Goal: Ask a question

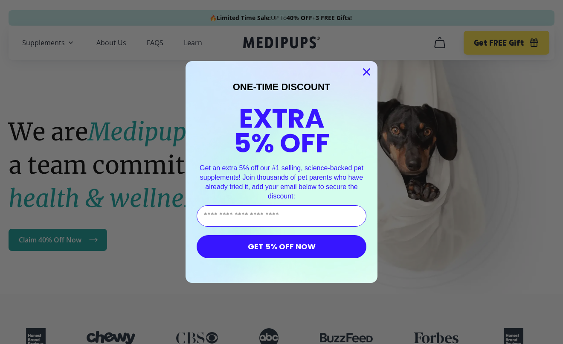
click at [367, 73] on icon "Close dialog" at bounding box center [367, 72] width 6 height 6
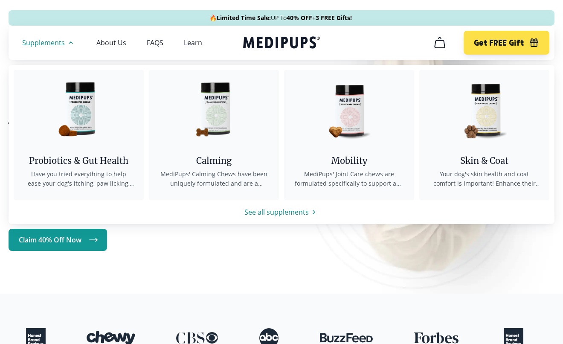
click at [70, 42] on icon "button" at bounding box center [70, 43] width 3 height 2
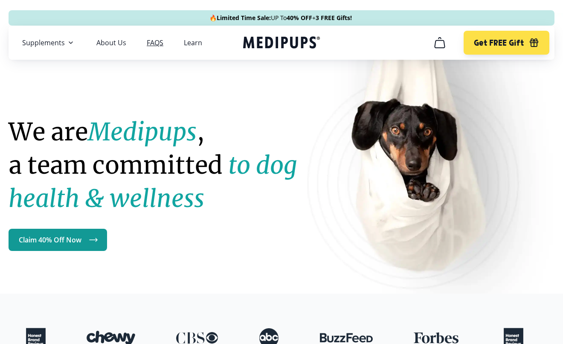
click at [158, 38] on link "FAQS" at bounding box center [155, 42] width 17 height 9
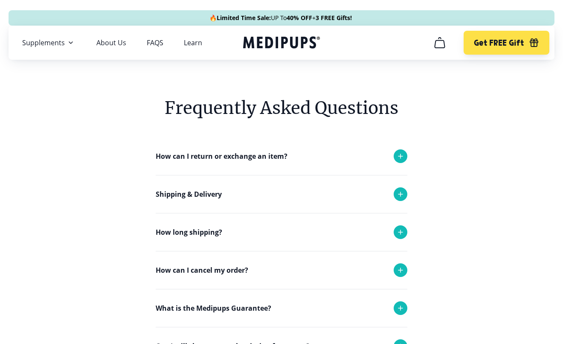
click at [214, 278] on div "How can I cancel my order?" at bounding box center [282, 270] width 252 height 38
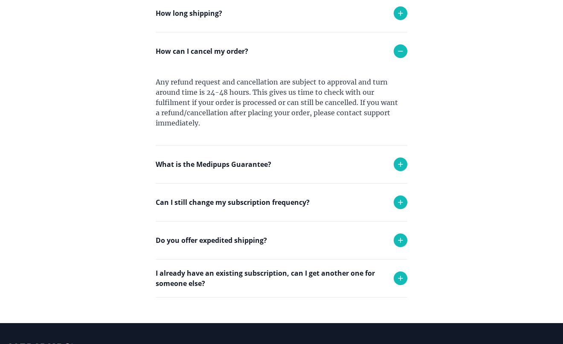
scroll to position [220, 0]
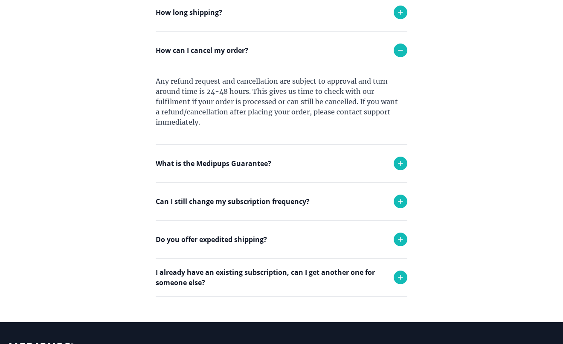
click at [406, 198] on div at bounding box center [401, 201] width 14 height 14
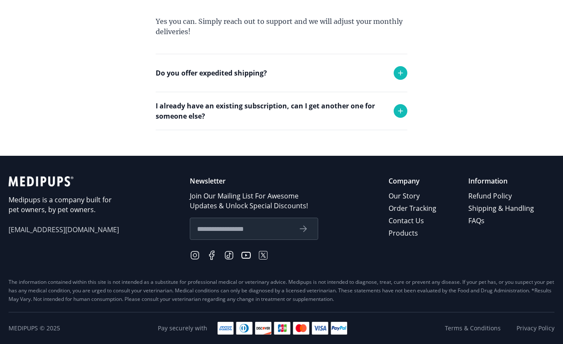
scroll to position [432, 0]
click at [400, 221] on link "Contact Us" at bounding box center [413, 221] width 49 height 12
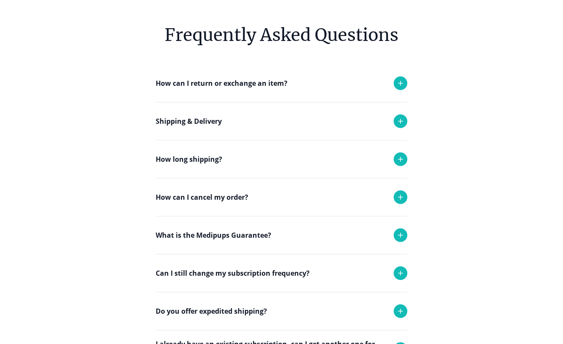
scroll to position [116, 0]
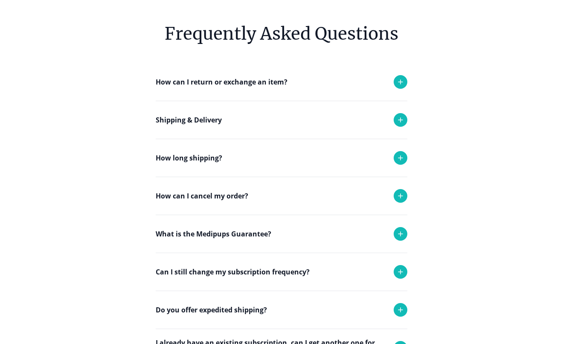
click at [404, 267] on icon at bounding box center [400, 272] width 10 height 10
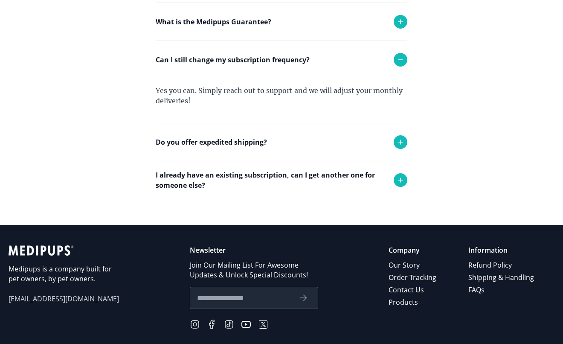
scroll to position [329, 0]
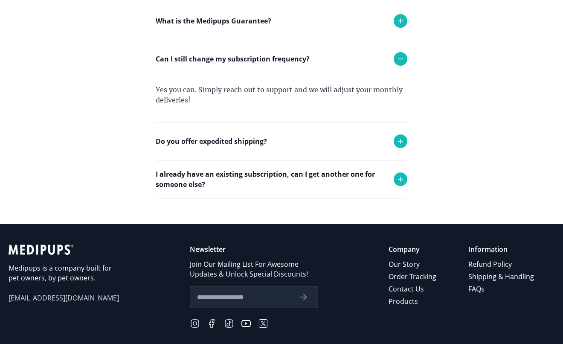
click at [259, 95] on div "Yes you can. Simply reach out to support and we will adjust your monthly delive…" at bounding box center [282, 100] width 252 height 44
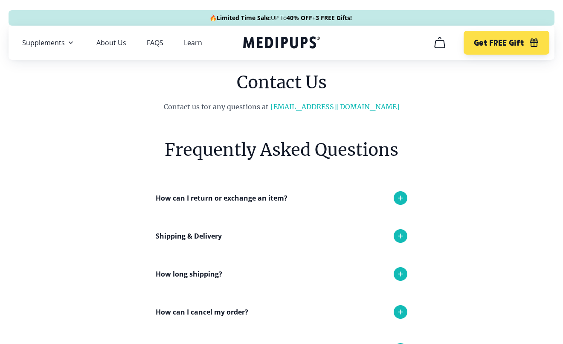
scroll to position [0, 0]
click at [357, 105] on link "[EMAIL_ADDRESS][DOMAIN_NAME]" at bounding box center [334, 106] width 129 height 9
click at [292, 41] on icon "Medipups" at bounding box center [279, 42] width 73 height 12
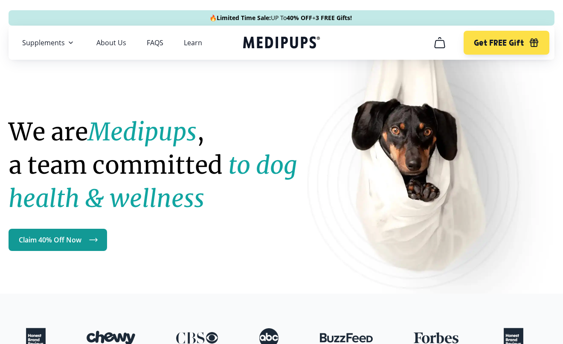
click at [292, 41] on icon "Medipups" at bounding box center [279, 42] width 73 height 12
